Goal: Transaction & Acquisition: Purchase product/service

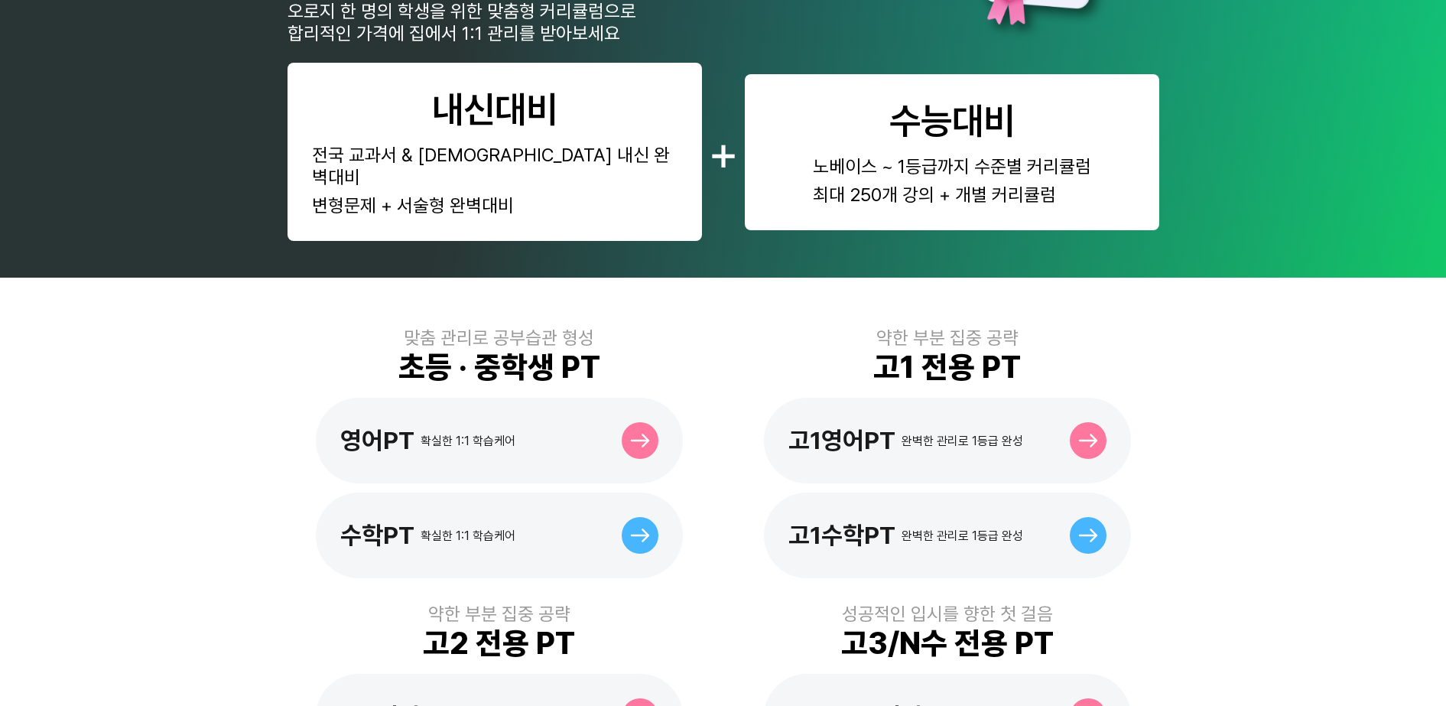
scroll to position [96, 0]
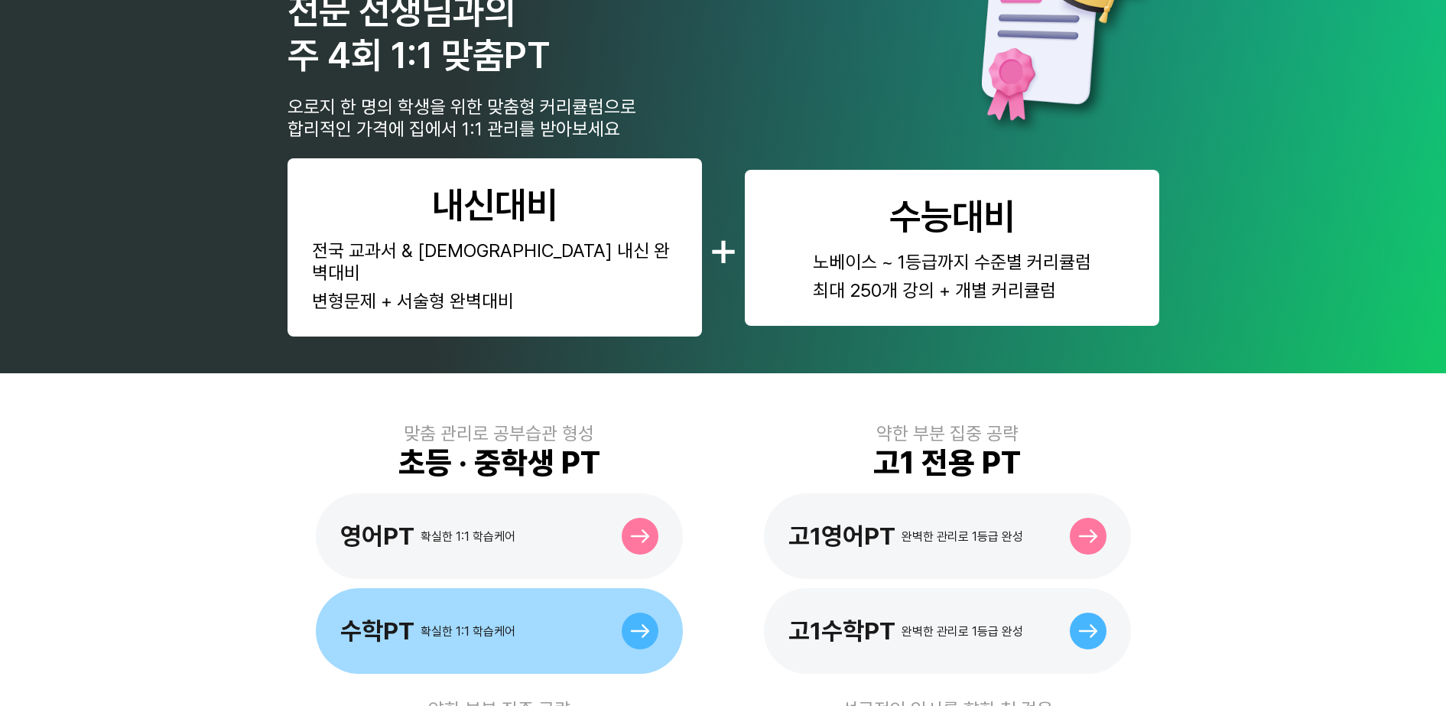
click at [597, 611] on div "수학PT 확실한 1:1 학습케어" at bounding box center [499, 631] width 367 height 86
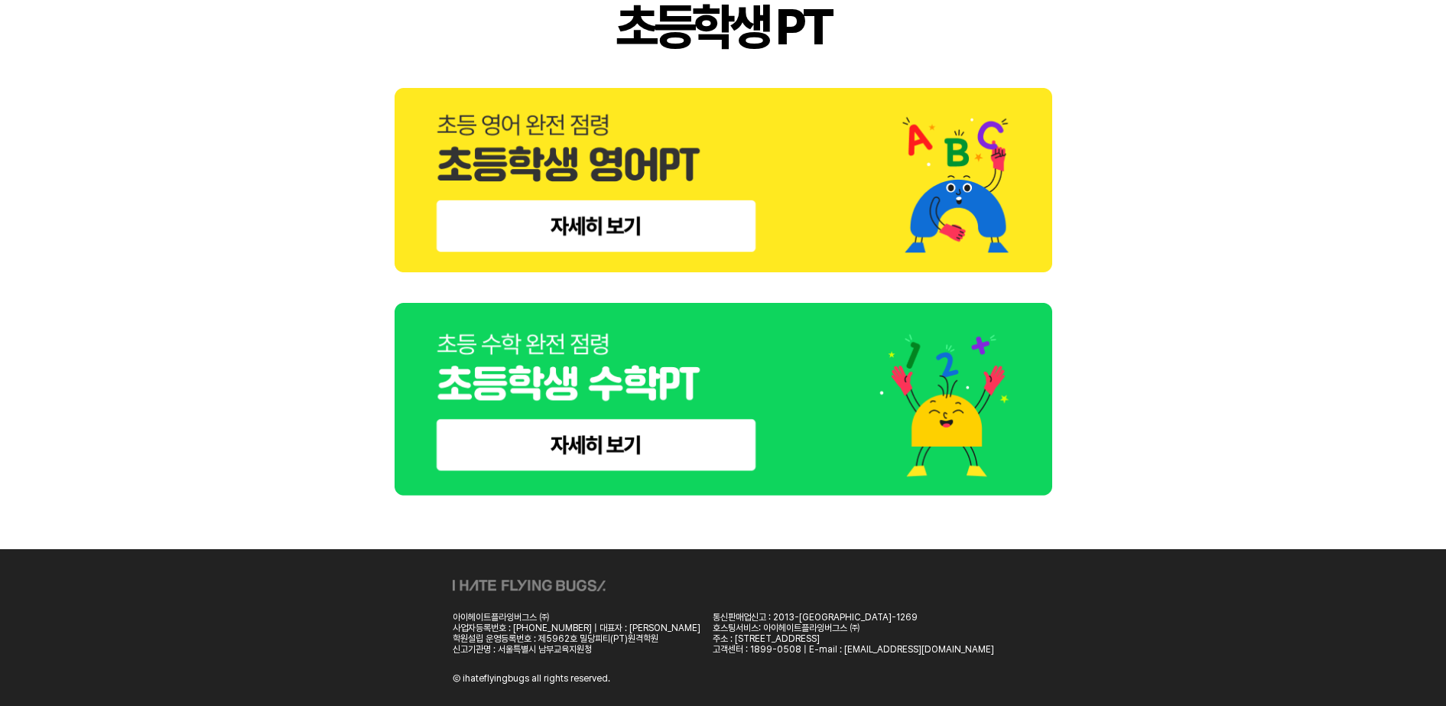
scroll to position [669, 0]
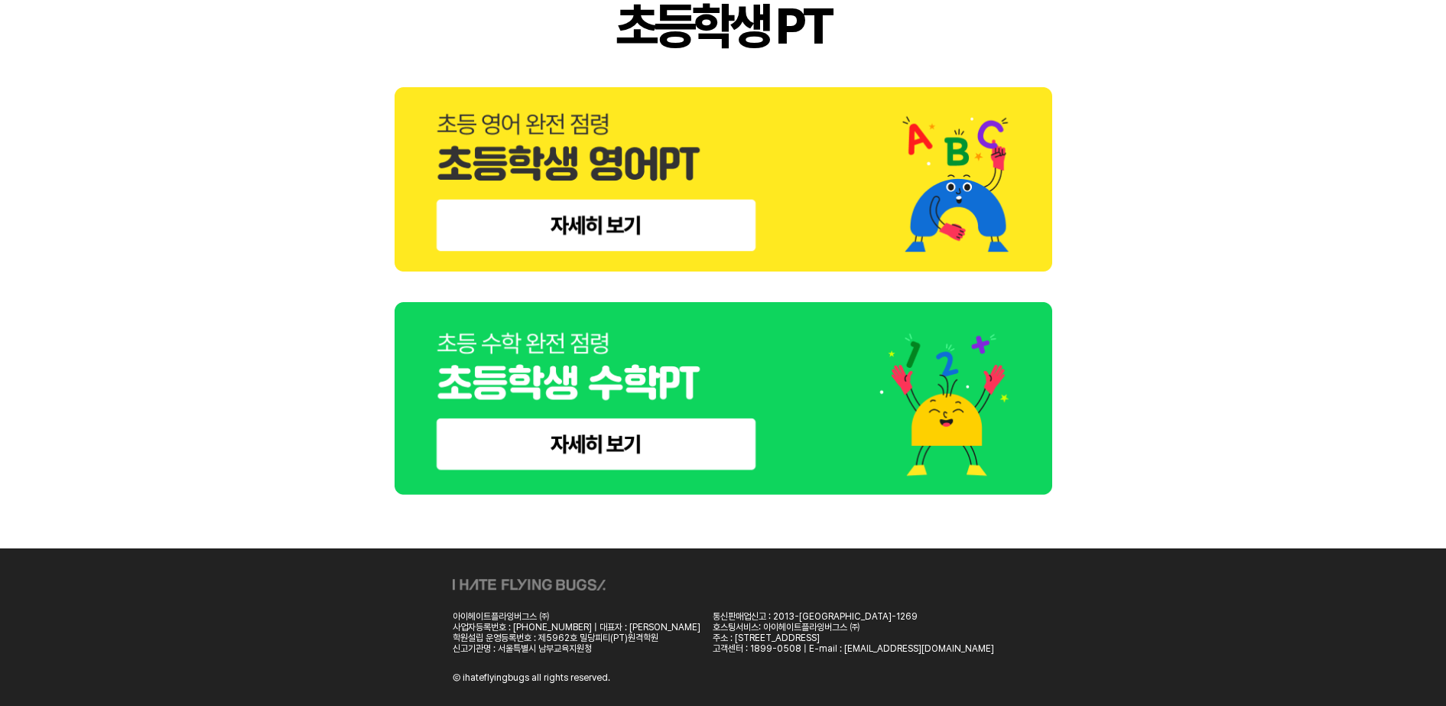
click at [700, 446] on img at bounding box center [722, 398] width 657 height 193
